Goal: Browse casually

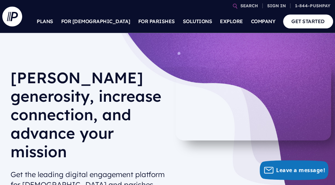
click at [43, 105] on h1 "[PERSON_NAME] generosity, increase connection, and advance your mission" at bounding box center [88, 118] width 155 height 98
